Goal: Check status: Check status

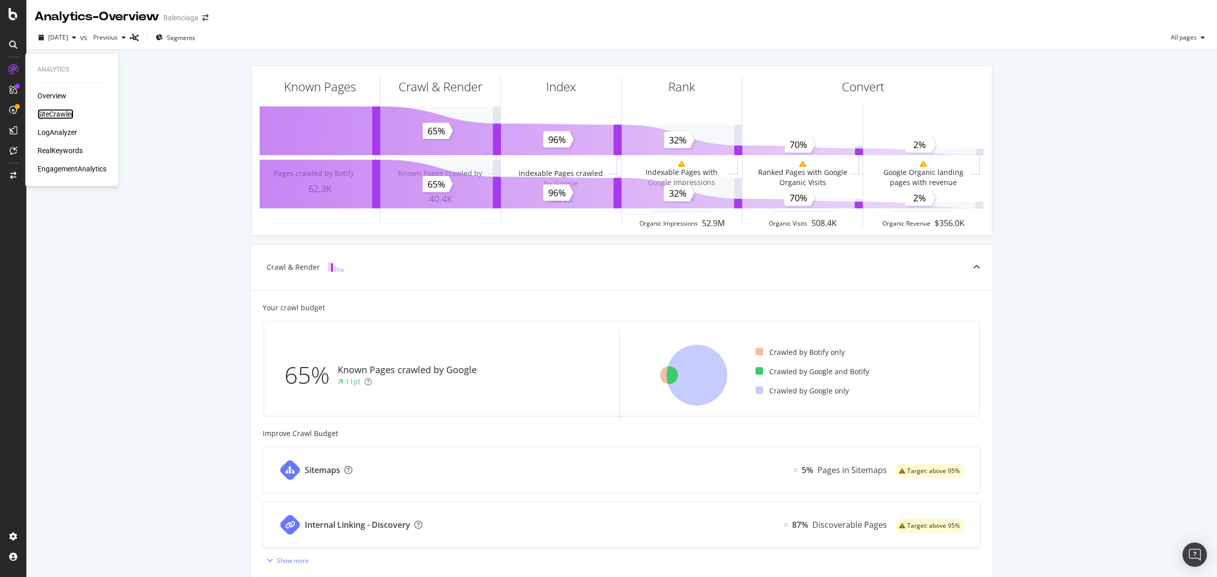
click at [46, 110] on div "SiteCrawler" at bounding box center [56, 114] width 36 height 10
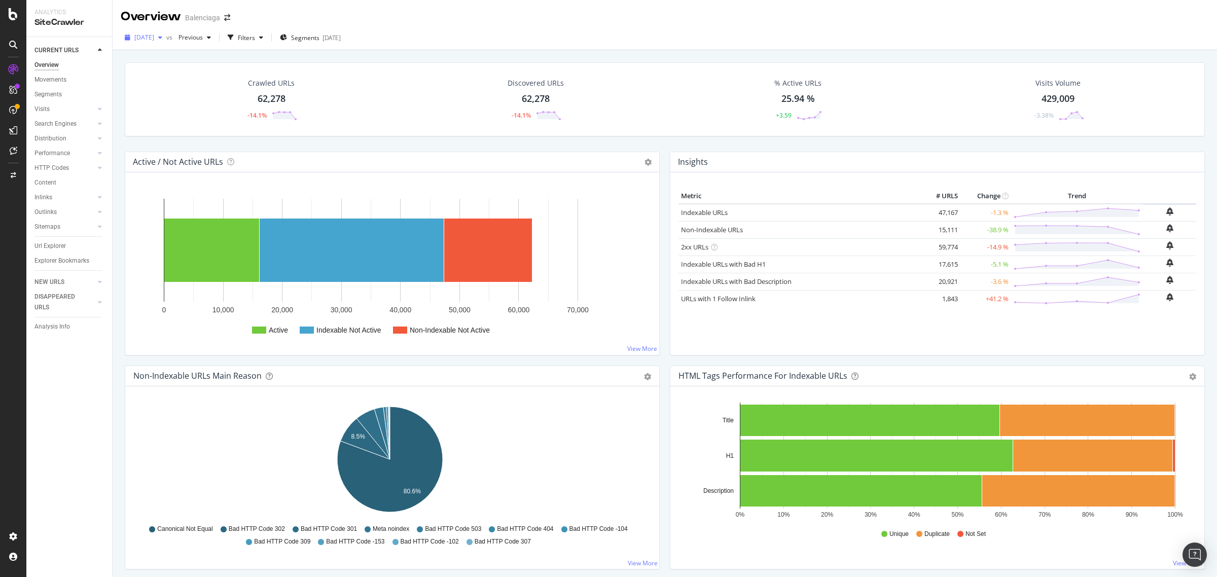
click at [149, 41] on span "[DATE]" at bounding box center [144, 37] width 20 height 9
click at [163, 105] on div "[DATE]" at bounding box center [161, 104] width 53 height 9
drag, startPoint x: 168, startPoint y: 24, endPoint x: 164, endPoint y: 37, distance: 13.5
click at [166, 32] on div "Overview Balenciaga [DATE] vs Previous Filters Segments [DATE] Crawled URLs 66,…" at bounding box center [665, 288] width 1104 height 577
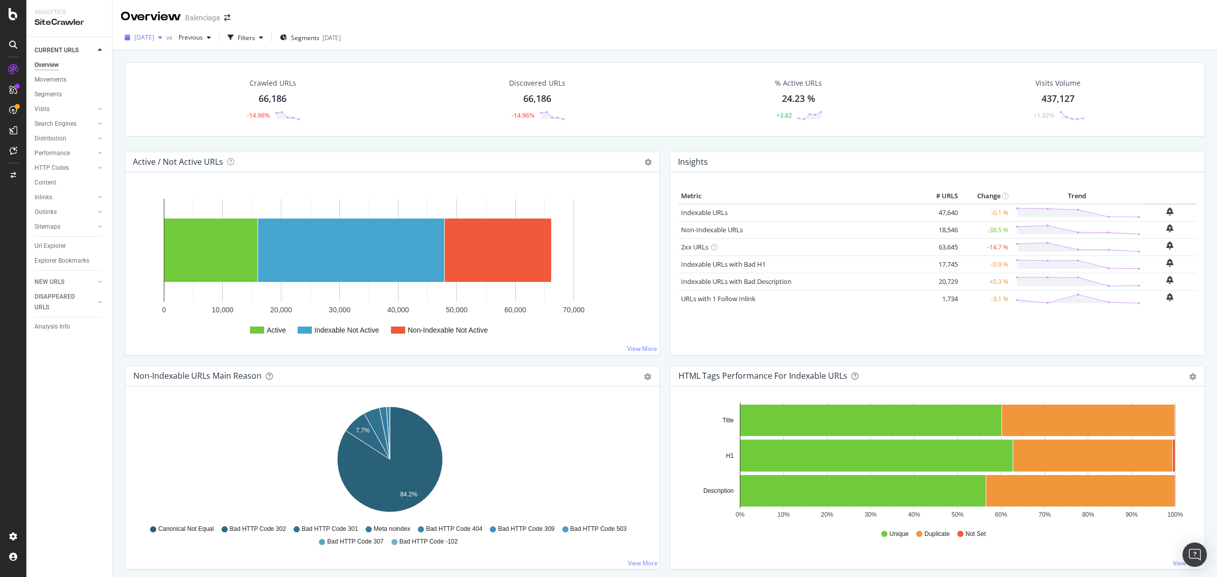
click at [154, 37] on span "[DATE]" at bounding box center [144, 37] width 20 height 9
click at [164, 112] on div "[DATE]" at bounding box center [162, 116] width 54 height 9
